Goal: Task Accomplishment & Management: Manage account settings

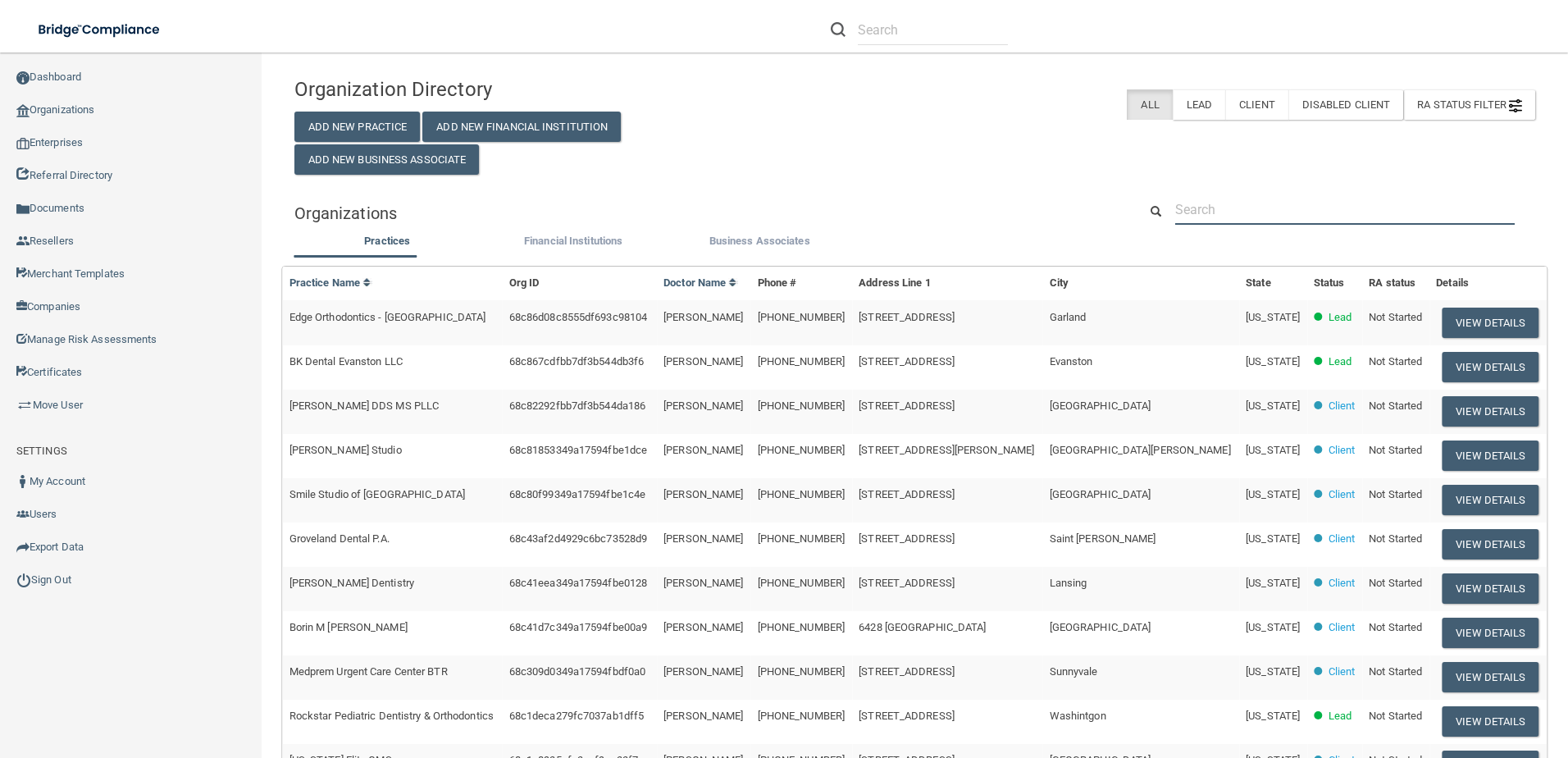
click at [1303, 216] on input "text" at bounding box center [1346, 210] width 340 height 30
paste input "Lincoln Pediatric"
type input "Lincoln Pediatric"
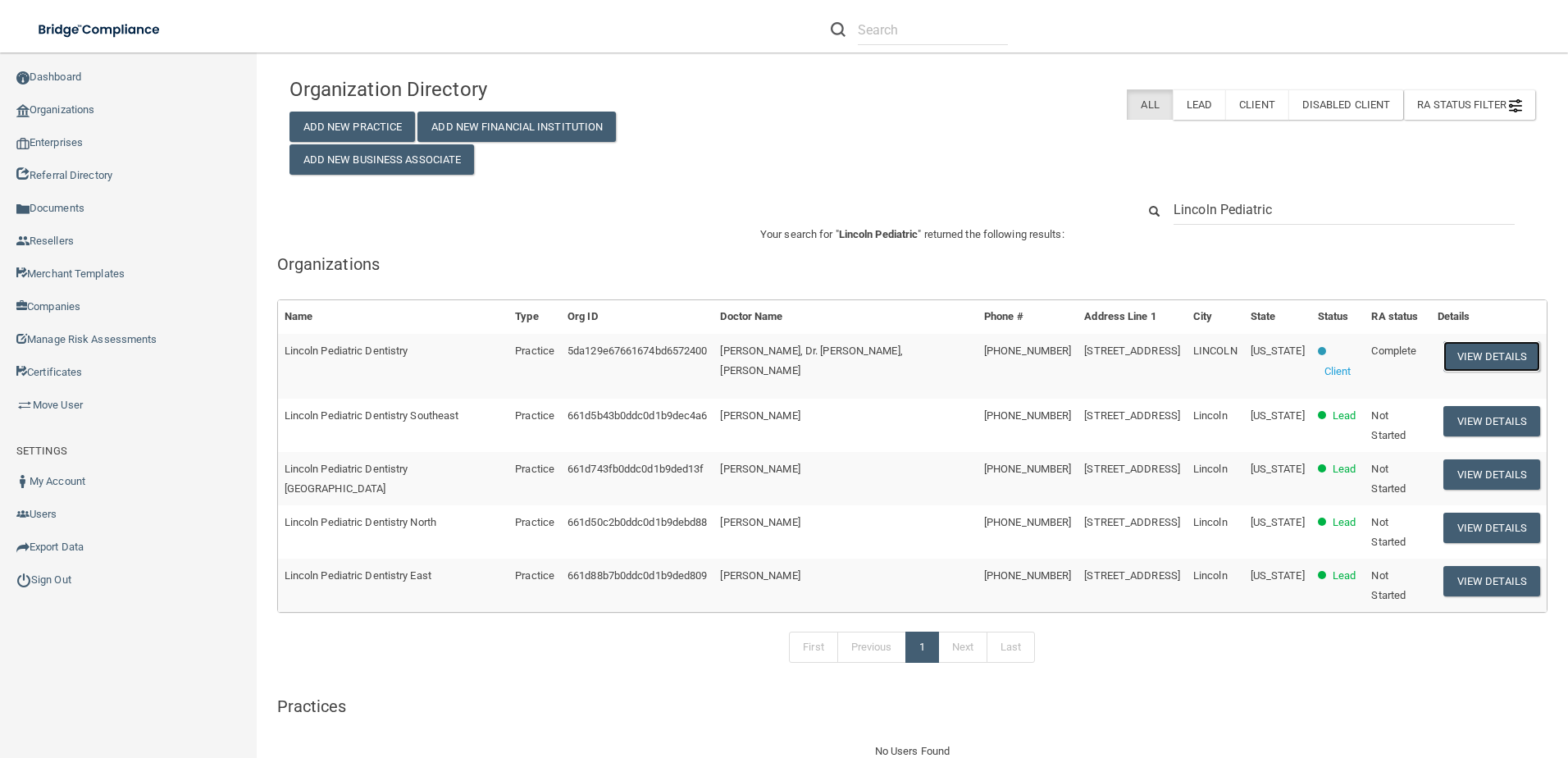
click at [1457, 343] on button "View Details" at bounding box center [1492, 357] width 97 height 30
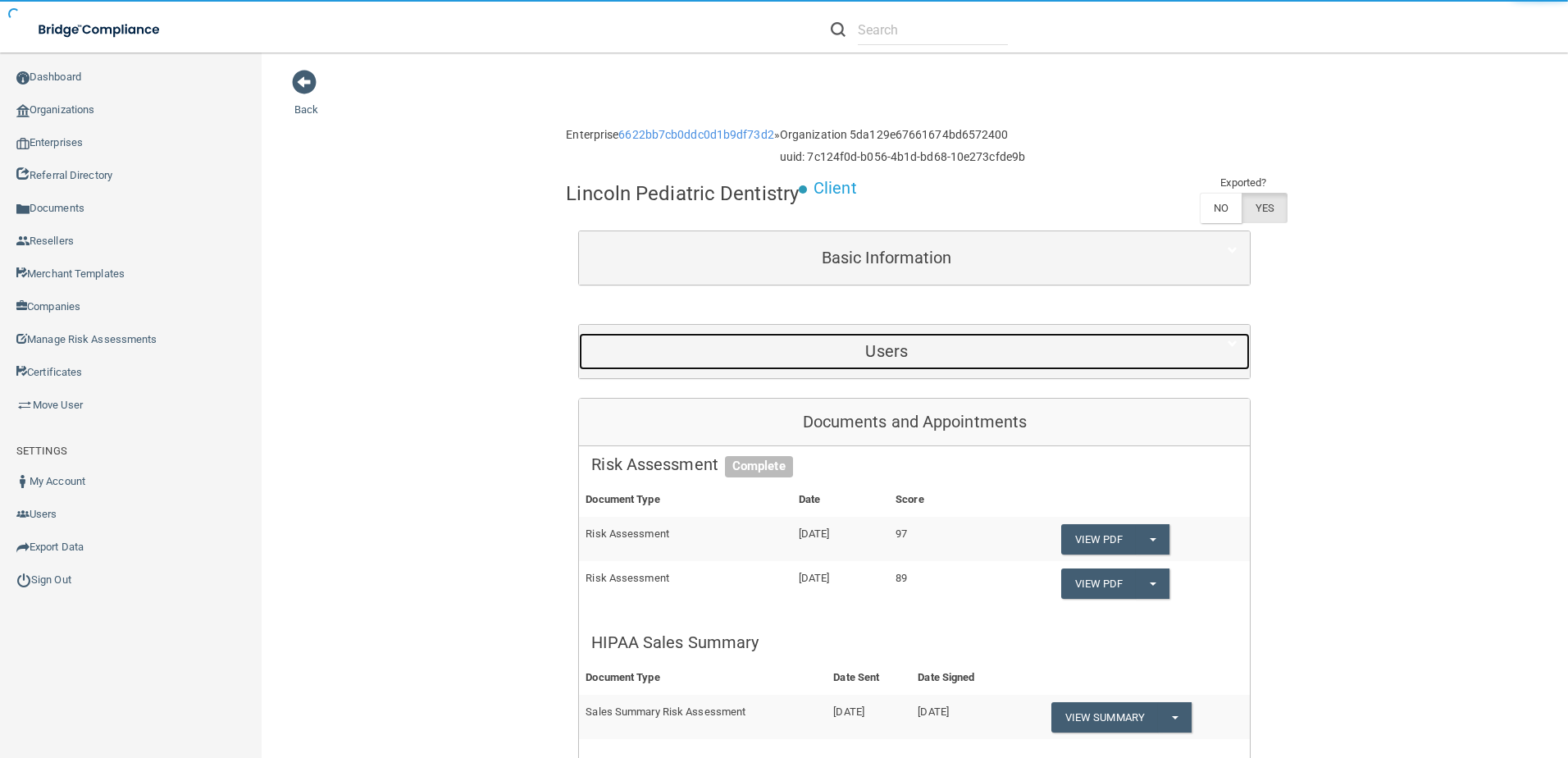
click at [975, 358] on h5 "Users" at bounding box center [887, 351] width 591 height 18
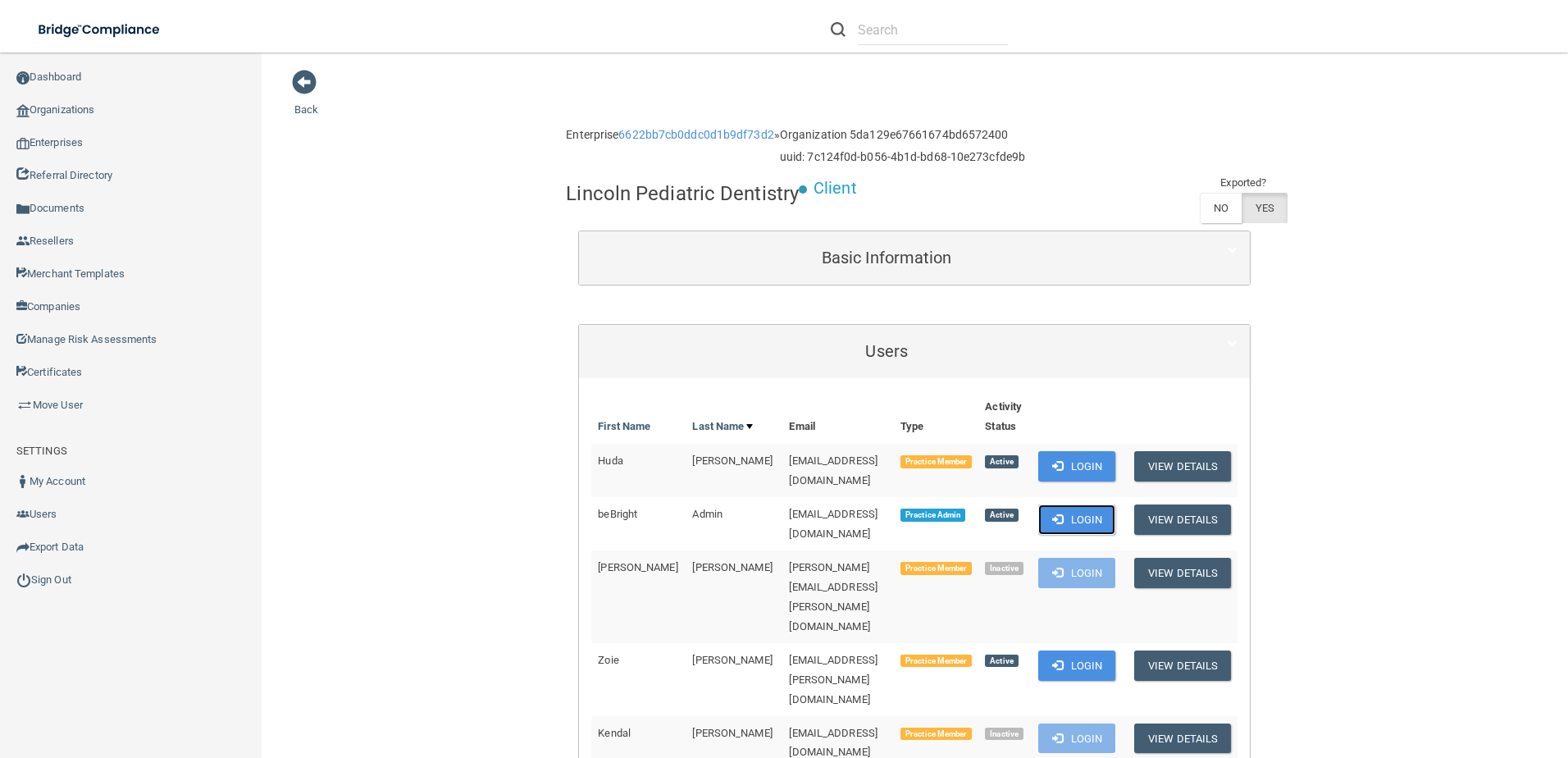
click at [1098, 511] on button "Login" at bounding box center [1078, 520] width 78 height 30
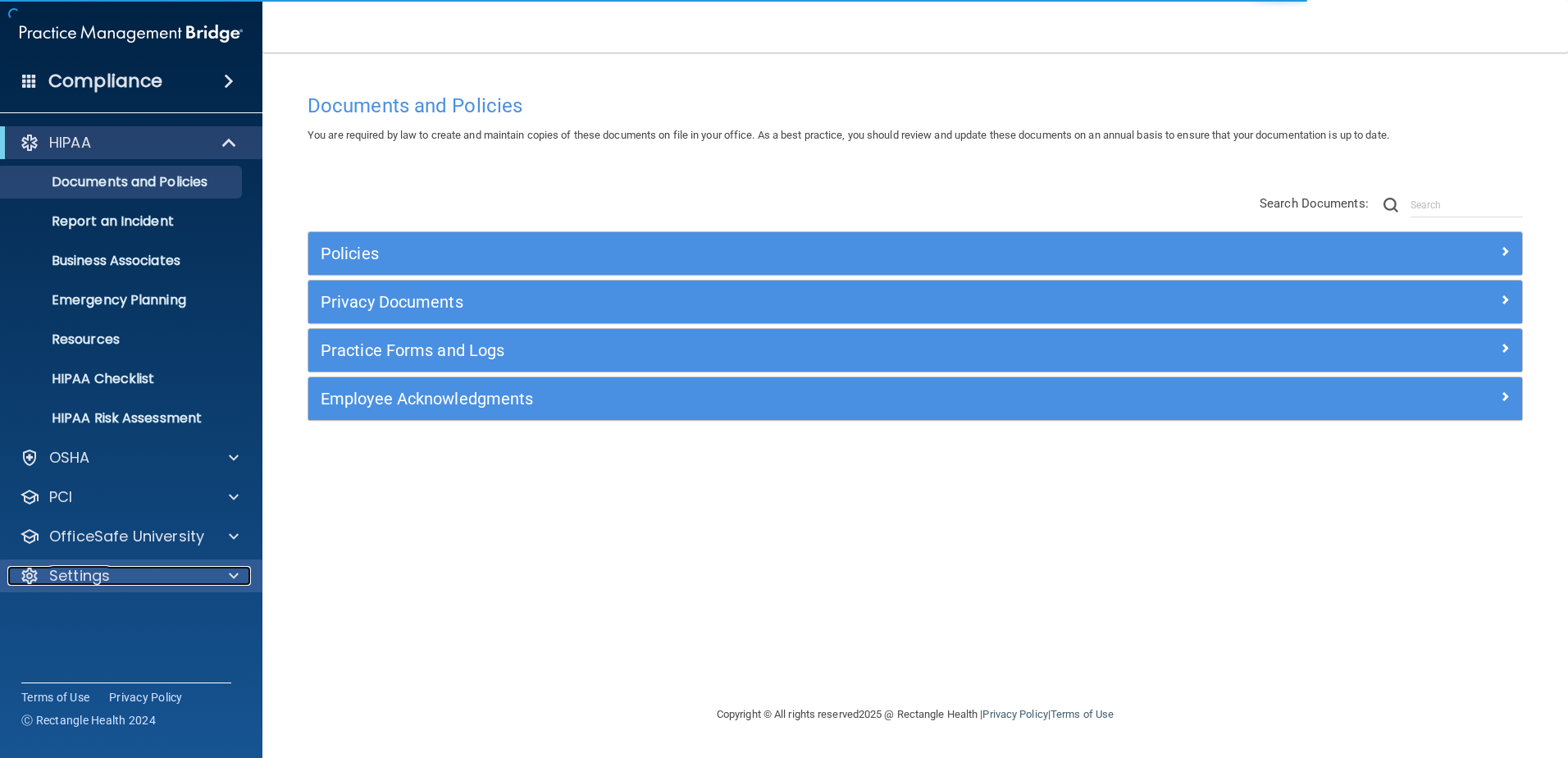
click at [174, 582] on div "Settings" at bounding box center [109, 576] width 204 height 20
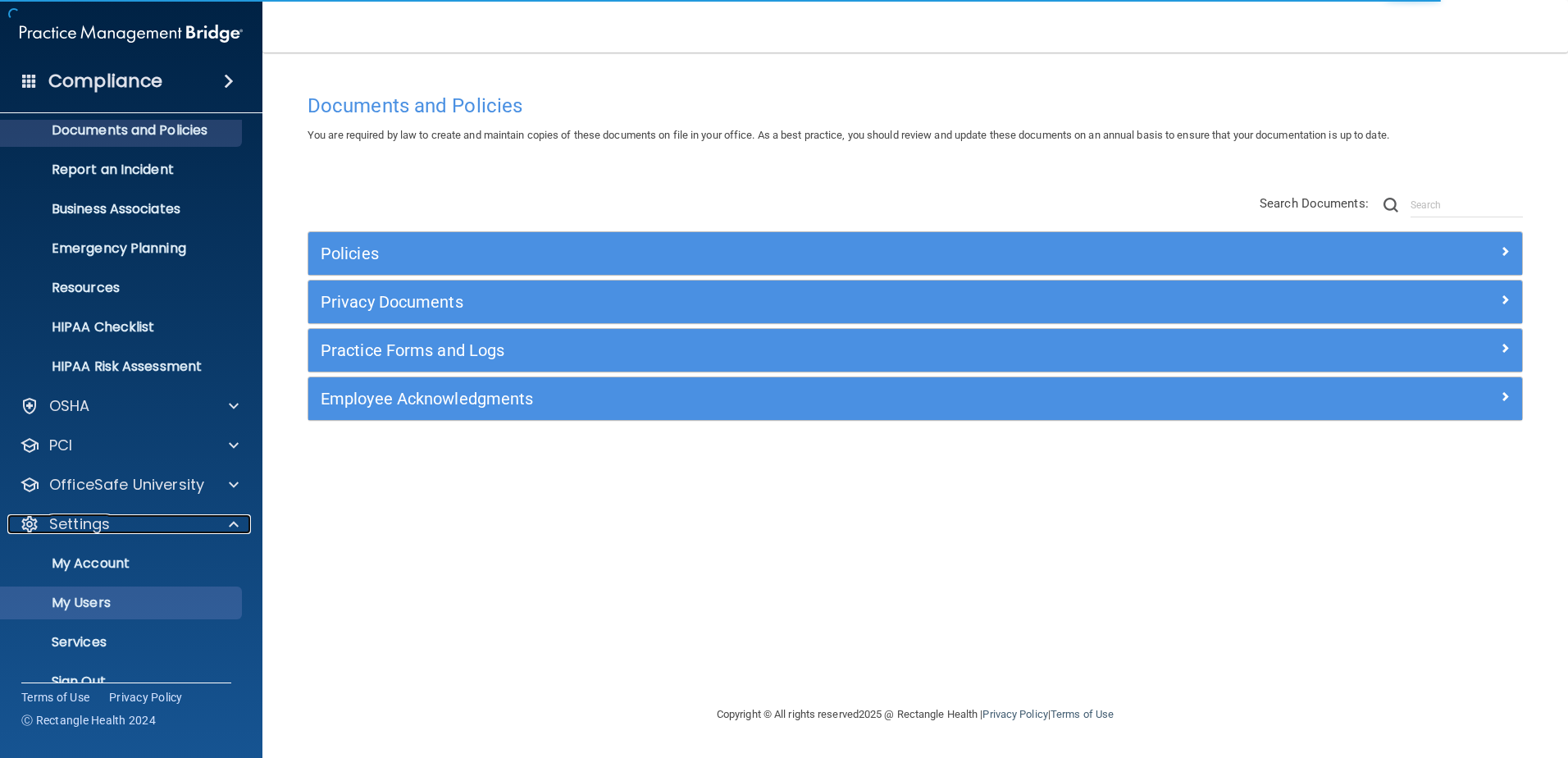
scroll to position [80, 0]
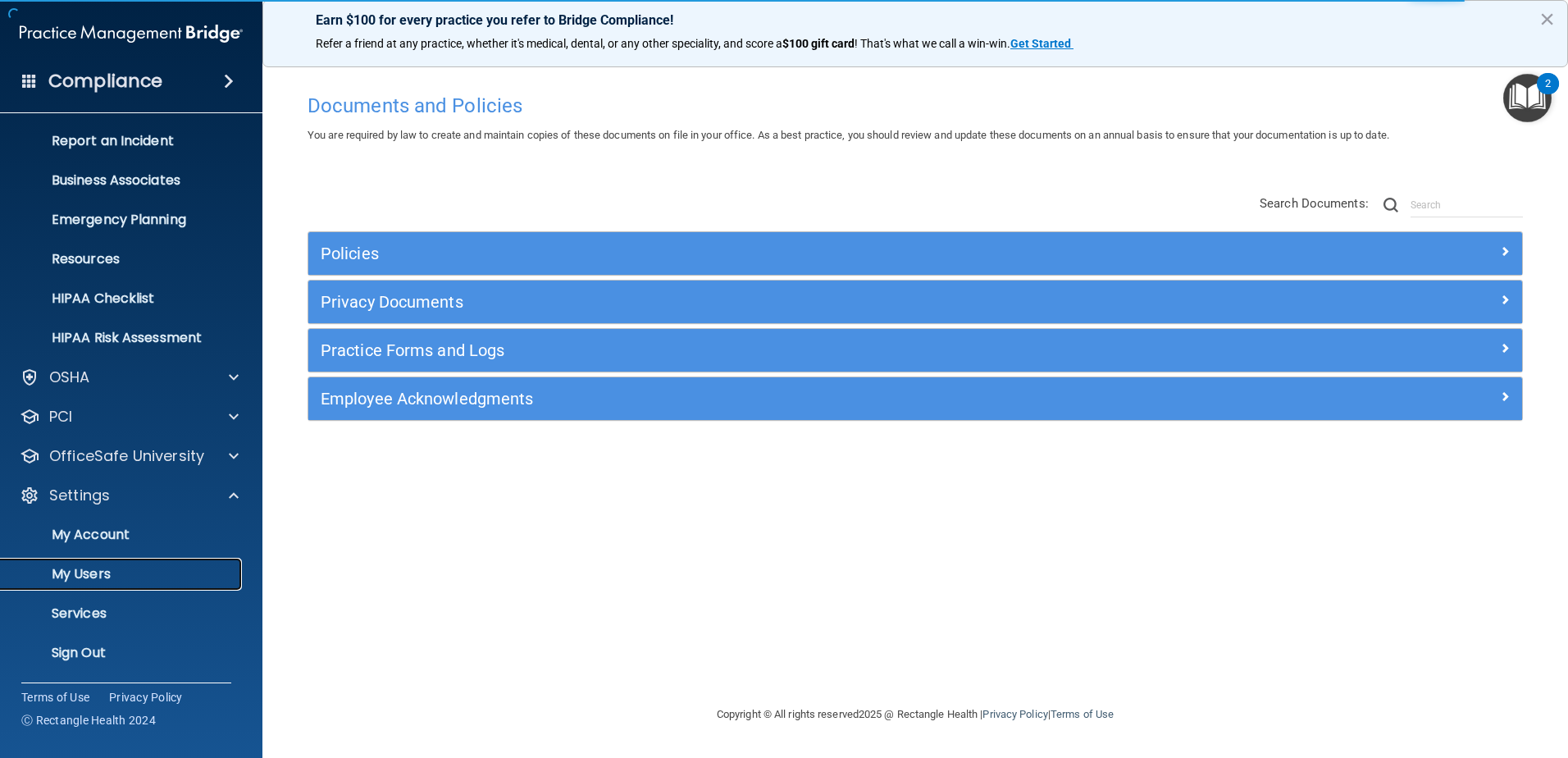
click at [101, 566] on p "My Users" at bounding box center [123, 574] width 224 height 16
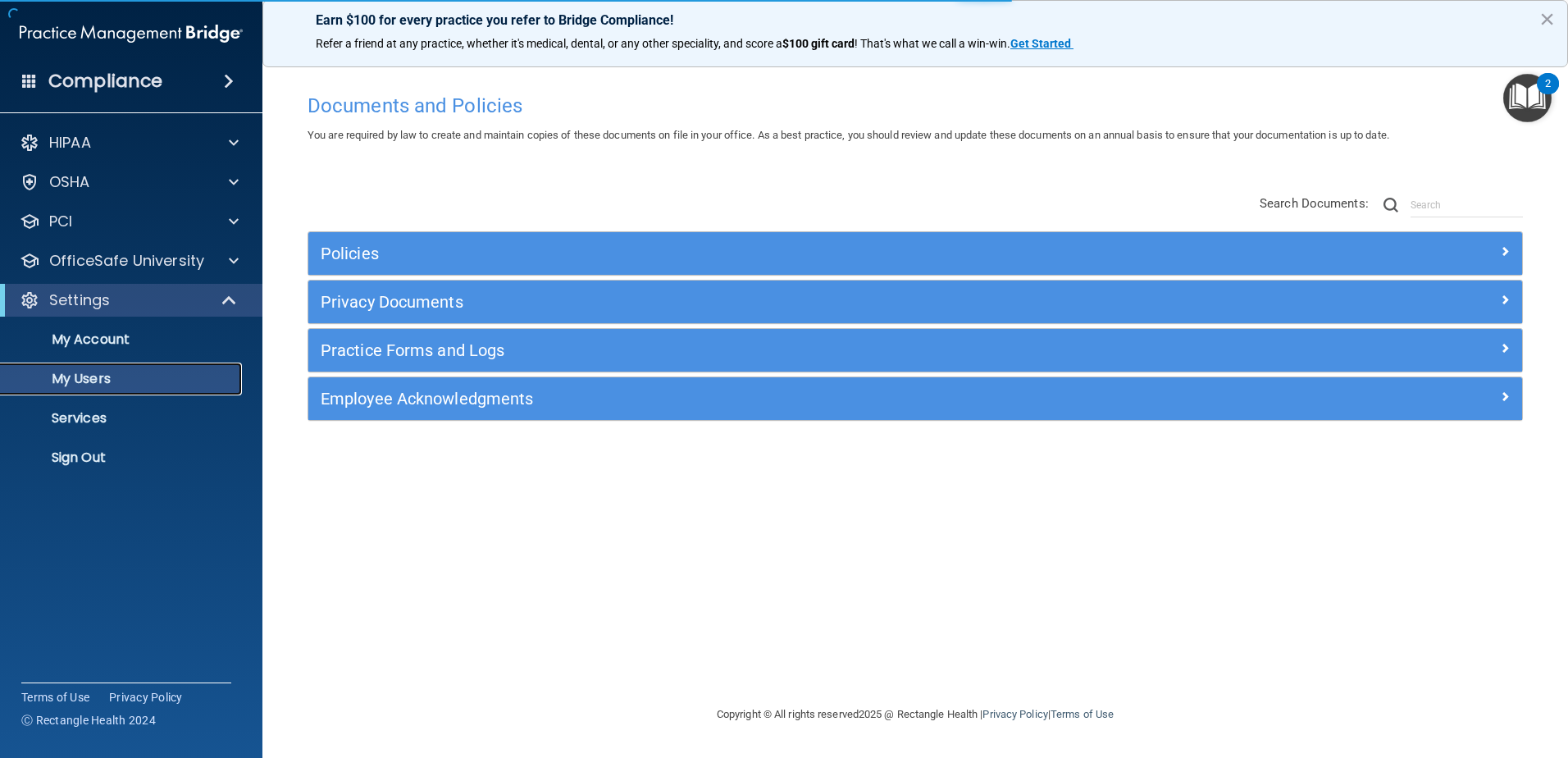
select select "20"
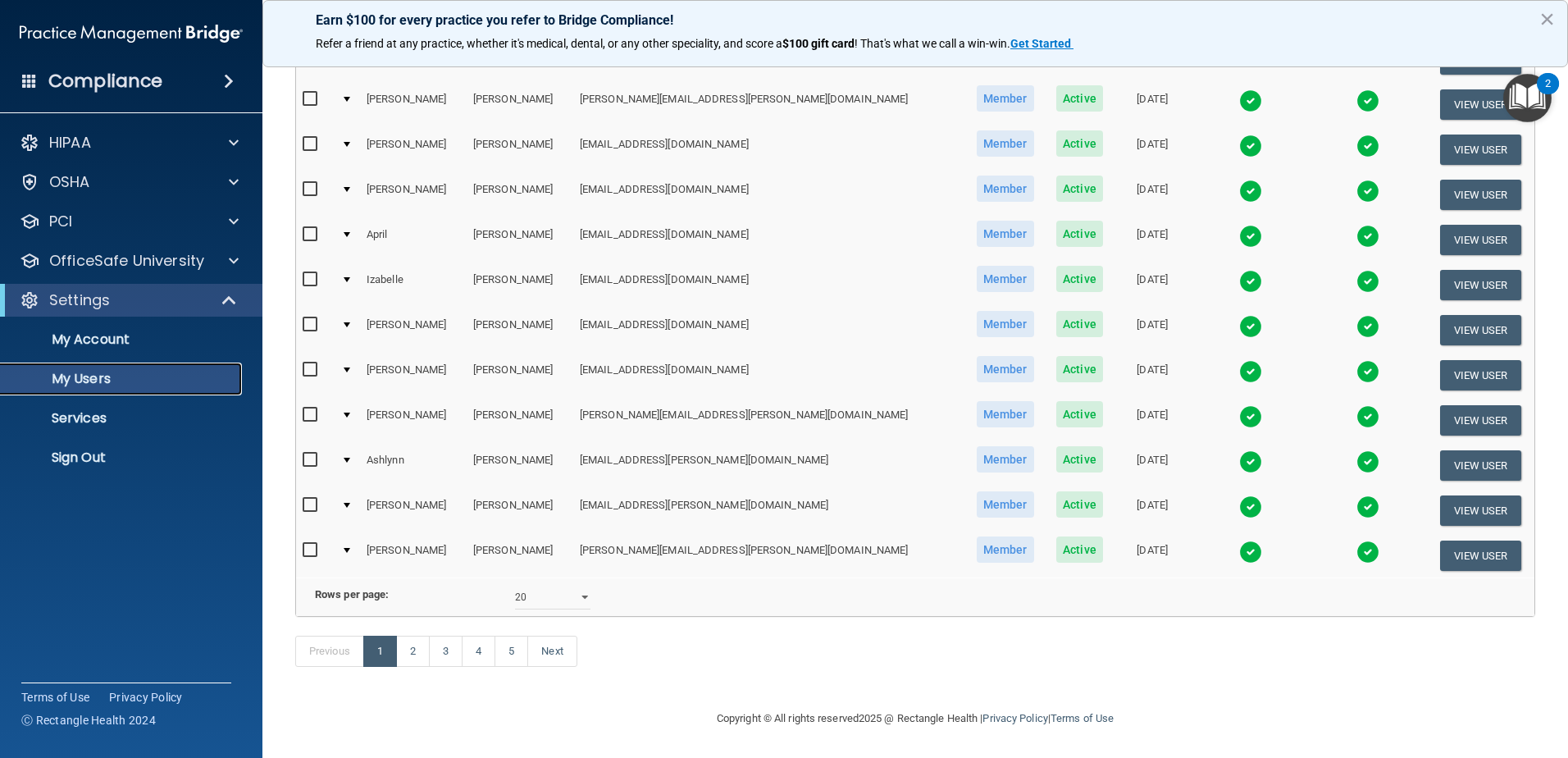
scroll to position [600, 0]
click at [481, 646] on link "4" at bounding box center [478, 651] width 34 height 31
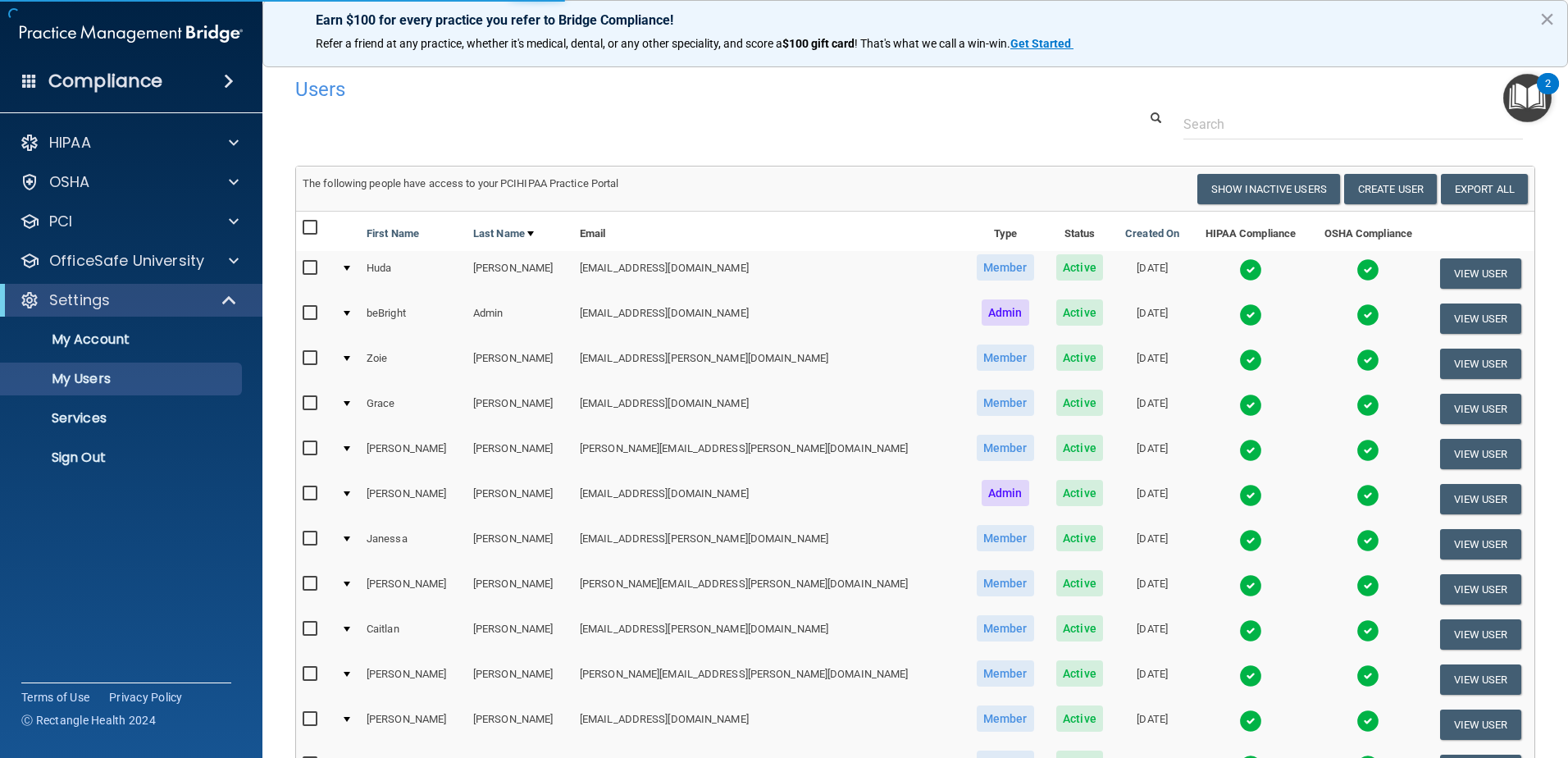
select select "20"
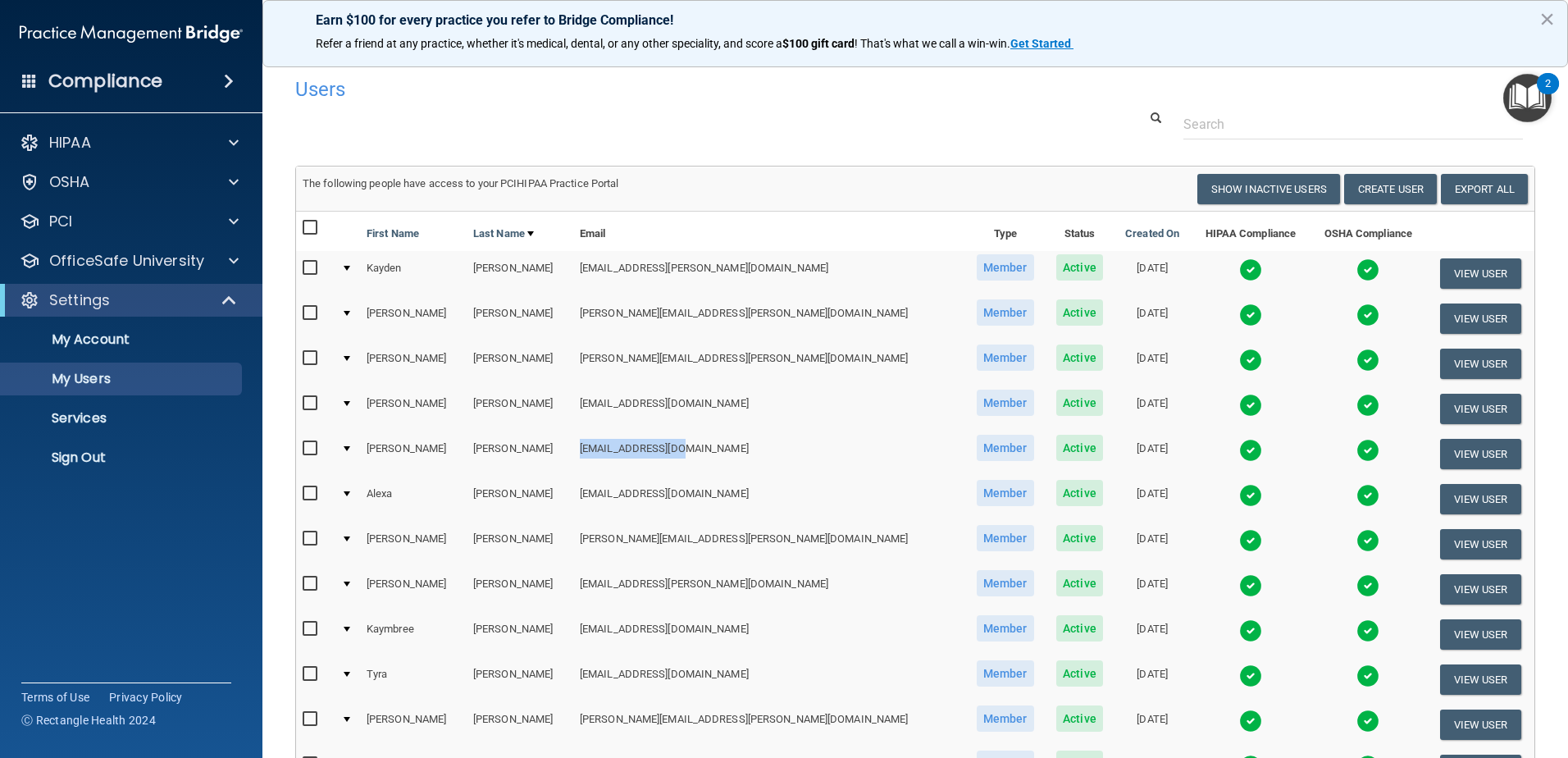
drag, startPoint x: 685, startPoint y: 449, endPoint x: 578, endPoint y: 447, distance: 107.0
click at [578, 447] on td "[EMAIL_ADDRESS][DOMAIN_NAME]" at bounding box center [769, 454] width 392 height 45
drag, startPoint x: 578, startPoint y: 447, endPoint x: 599, endPoint y: 448, distance: 21.0
copy td "[EMAIL_ADDRESS][DOMAIN_NAME]"
click at [1451, 448] on button "View User" at bounding box center [1481, 454] width 81 height 30
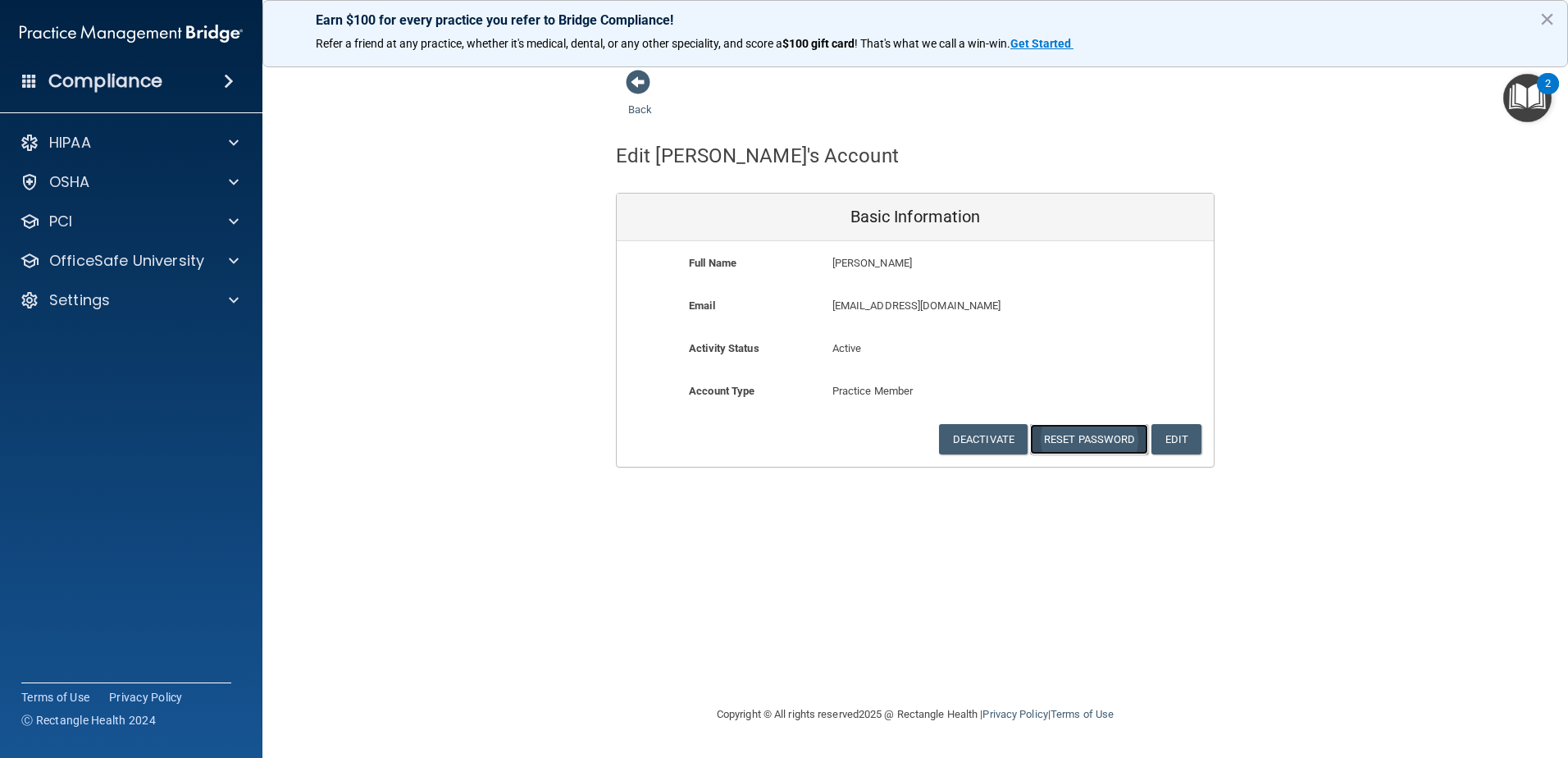
click at [1104, 442] on button "Reset Password" at bounding box center [1089, 439] width 118 height 30
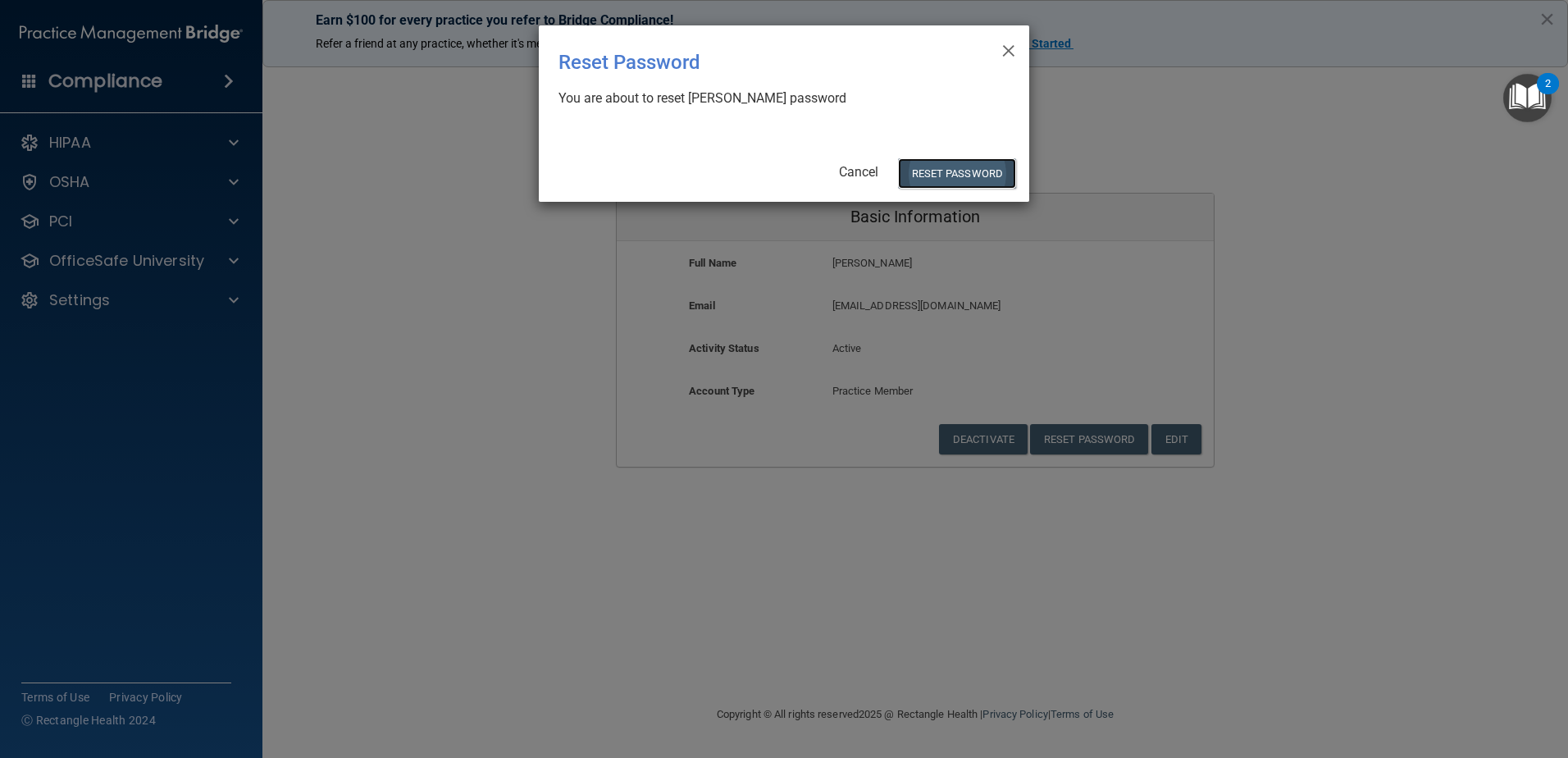
click at [969, 168] on button "Reset Password" at bounding box center [957, 173] width 118 height 30
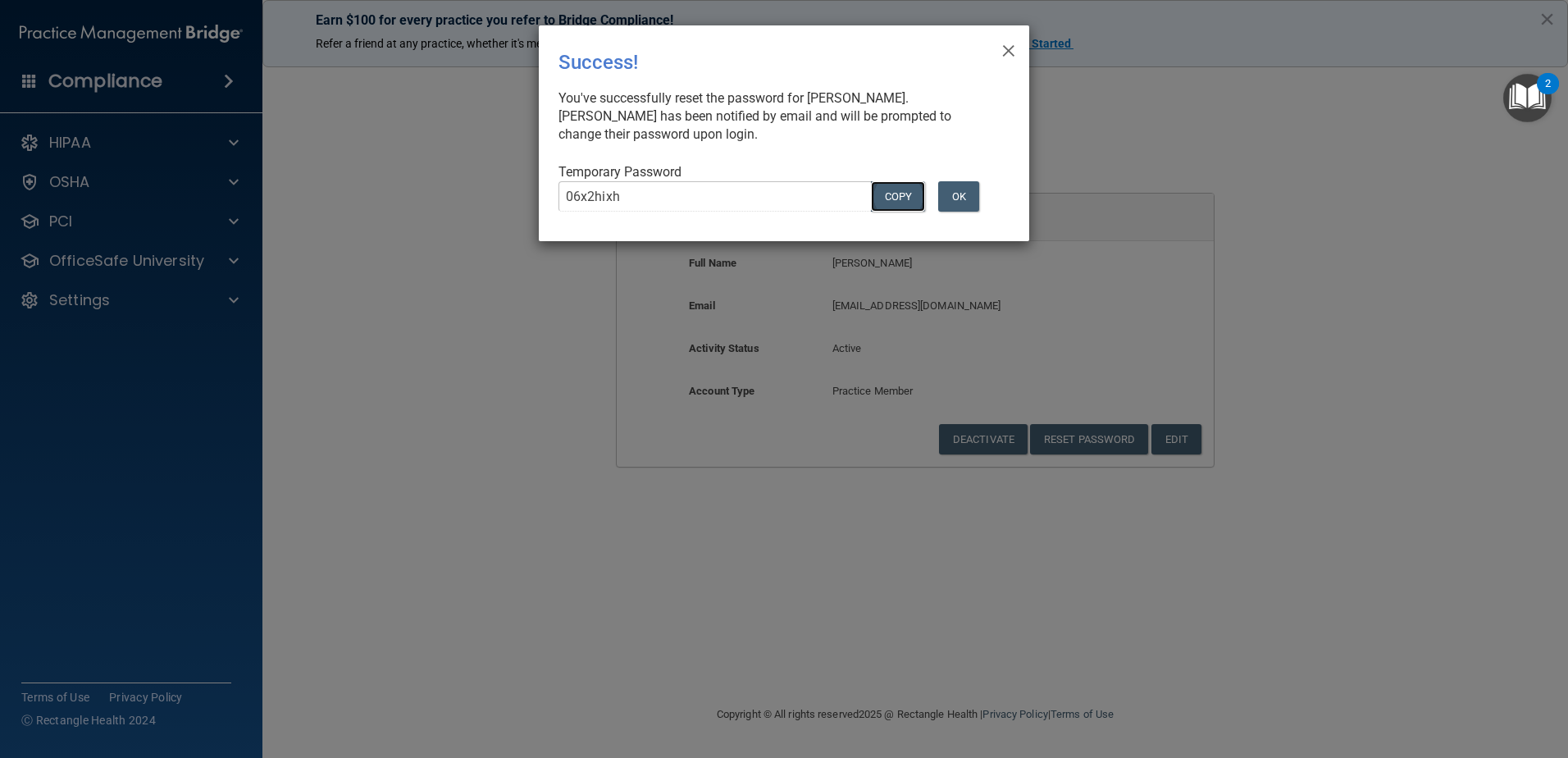
click at [897, 199] on button "COPY" at bounding box center [897, 197] width 54 height 30
click at [960, 196] on button "OK" at bounding box center [959, 197] width 41 height 30
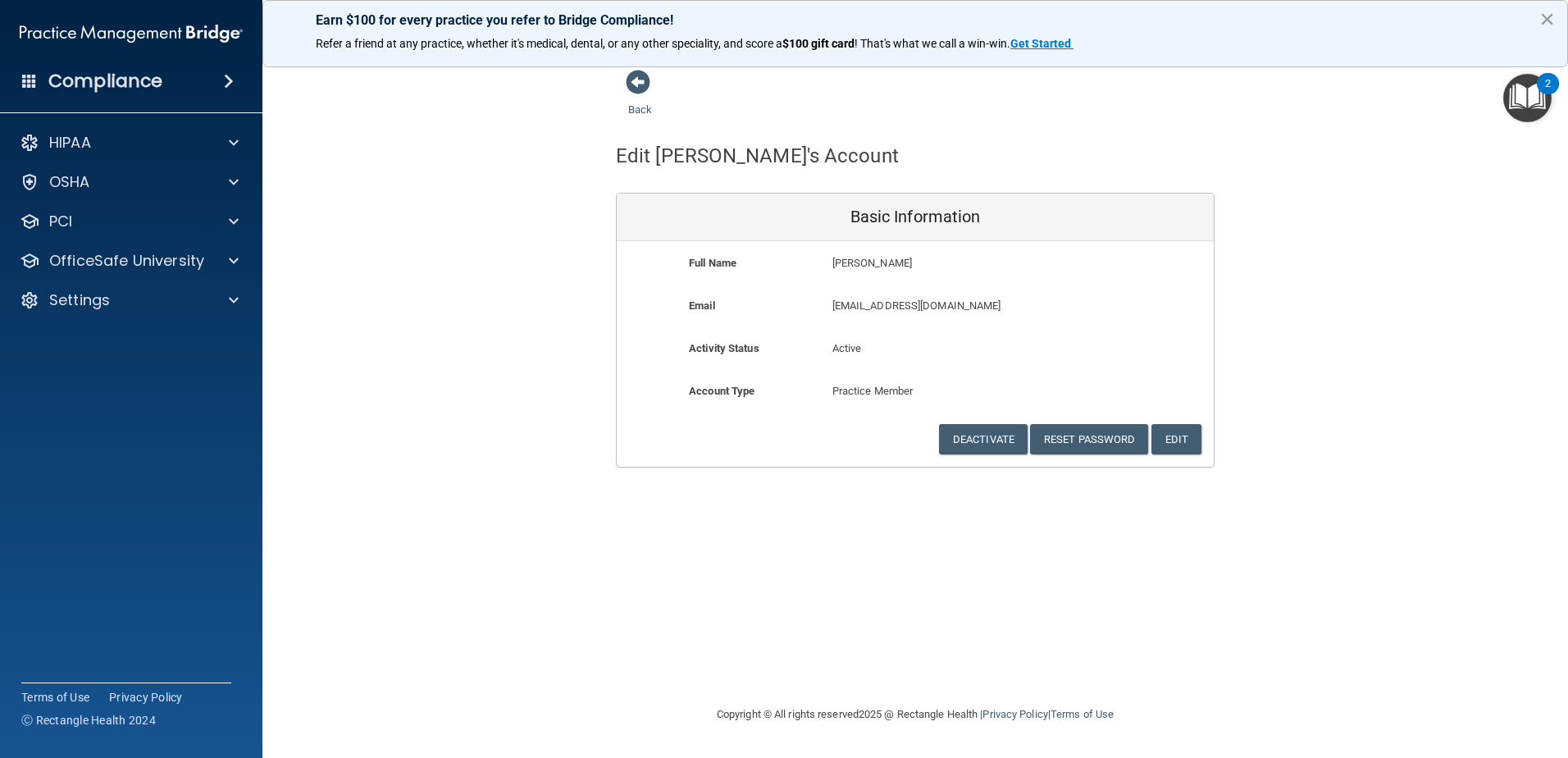
click at [1548, 16] on button "×" at bounding box center [1548, 19] width 16 height 27
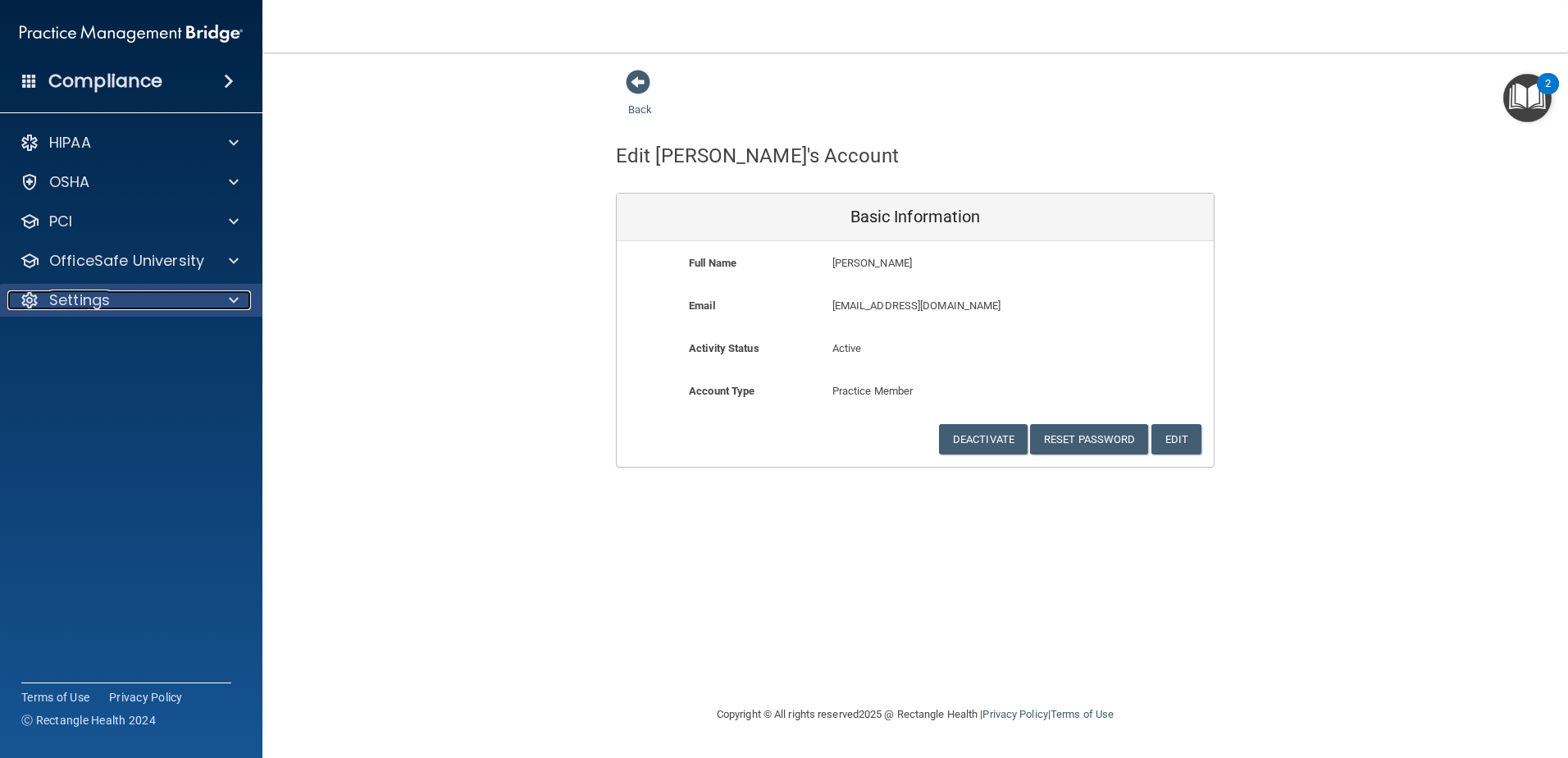
click at [223, 307] on div at bounding box center [231, 300] width 41 height 20
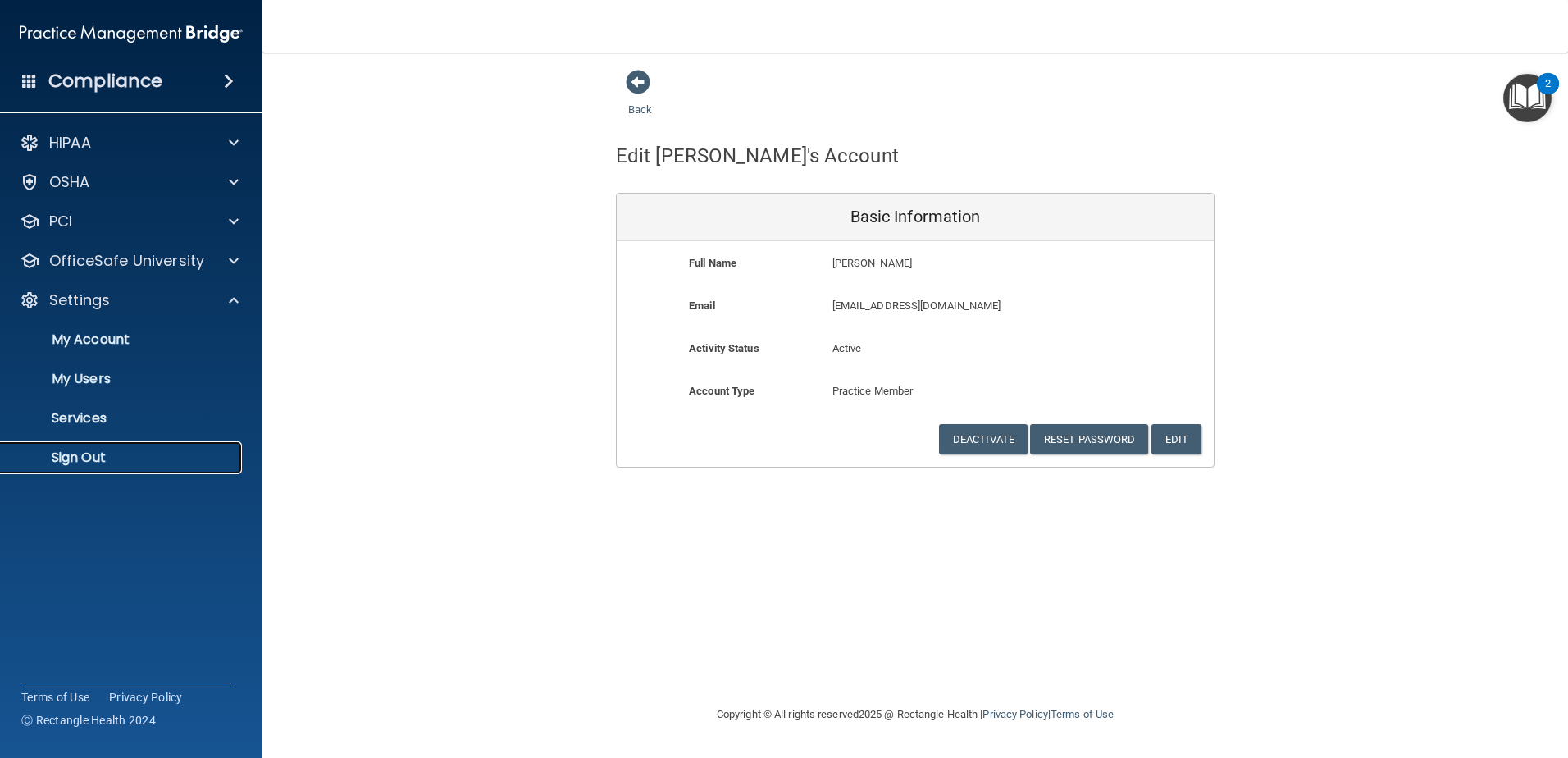
click at [89, 457] on p "Sign Out" at bounding box center [123, 457] width 224 height 16
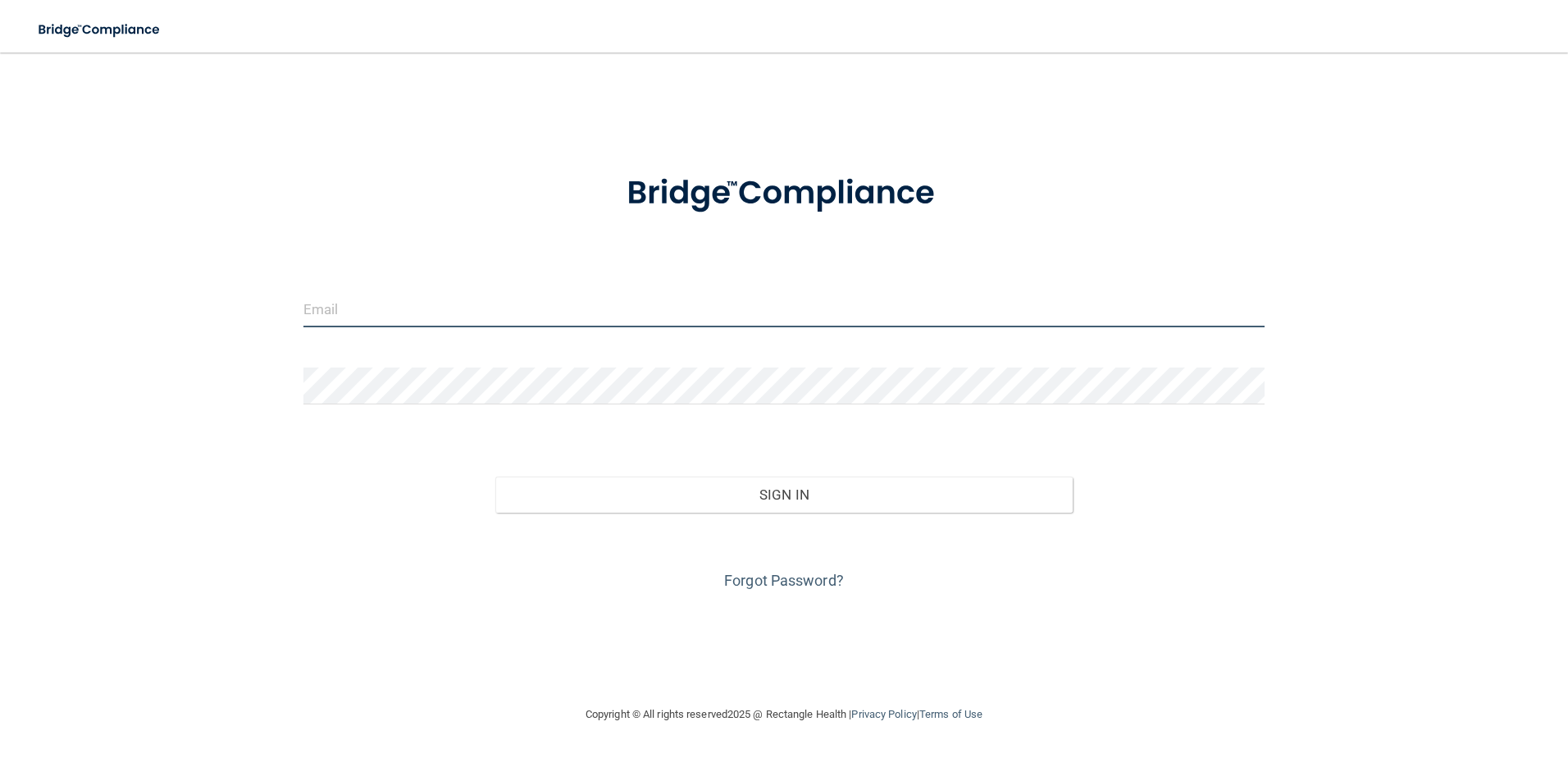
type input "agrantz@rectanglehealth.com"
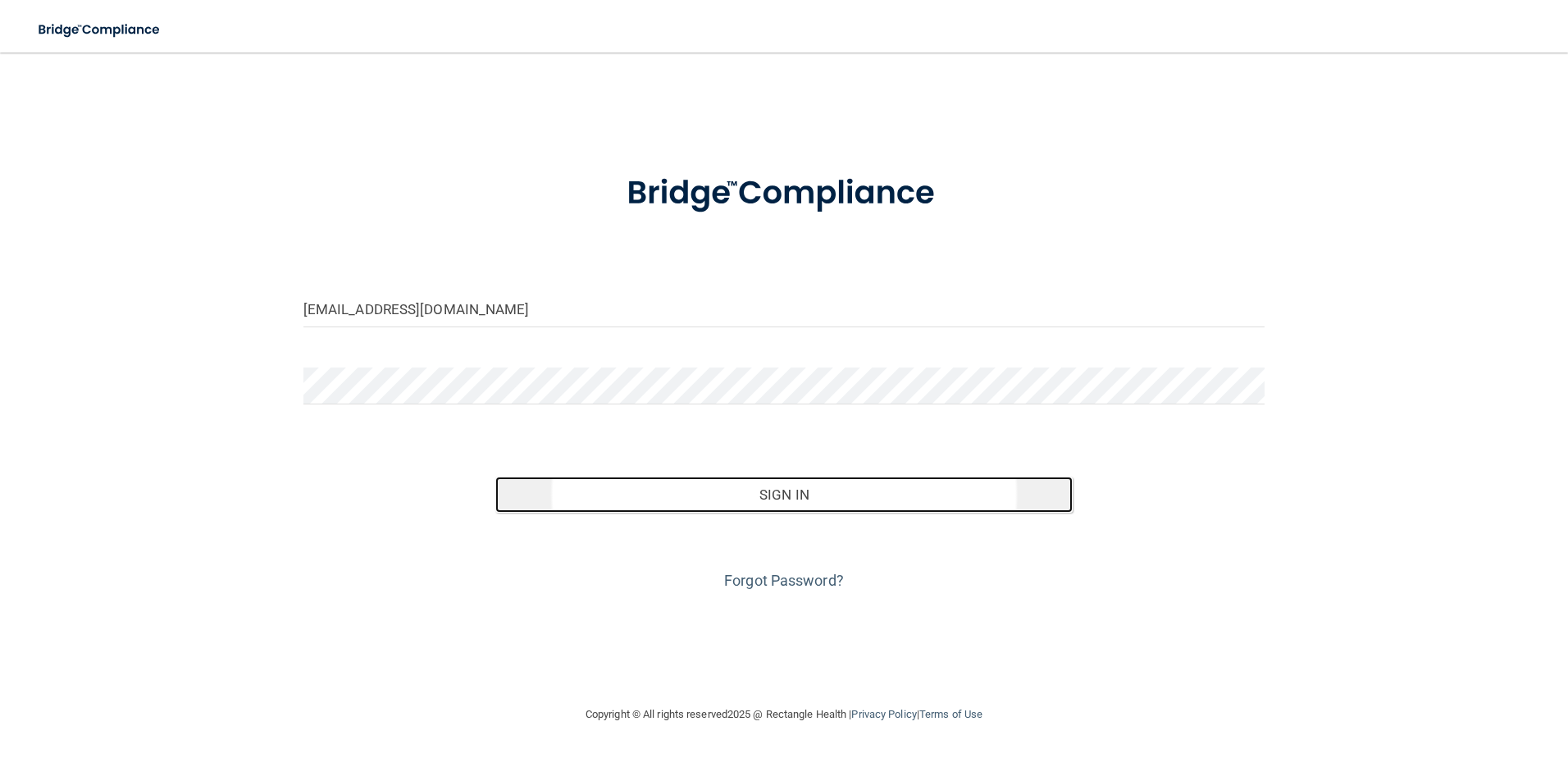
click at [720, 512] on button "Sign In" at bounding box center [784, 495] width 577 height 36
